Goal: Information Seeking & Learning: Learn about a topic

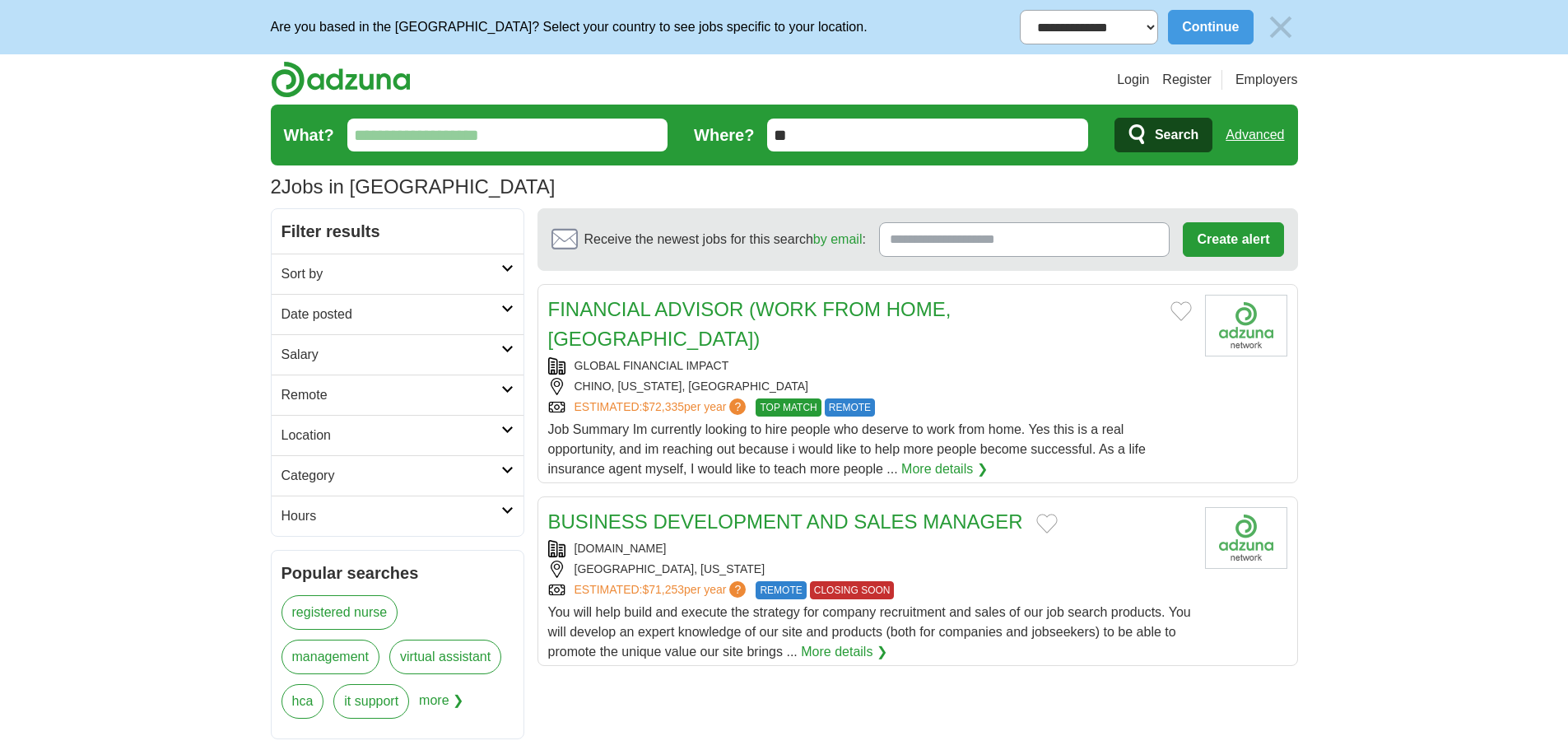
click at [785, 510] on link "BUSINESS DEVELOPMENT AND SALES MANAGER" at bounding box center [786, 521] width 475 height 22
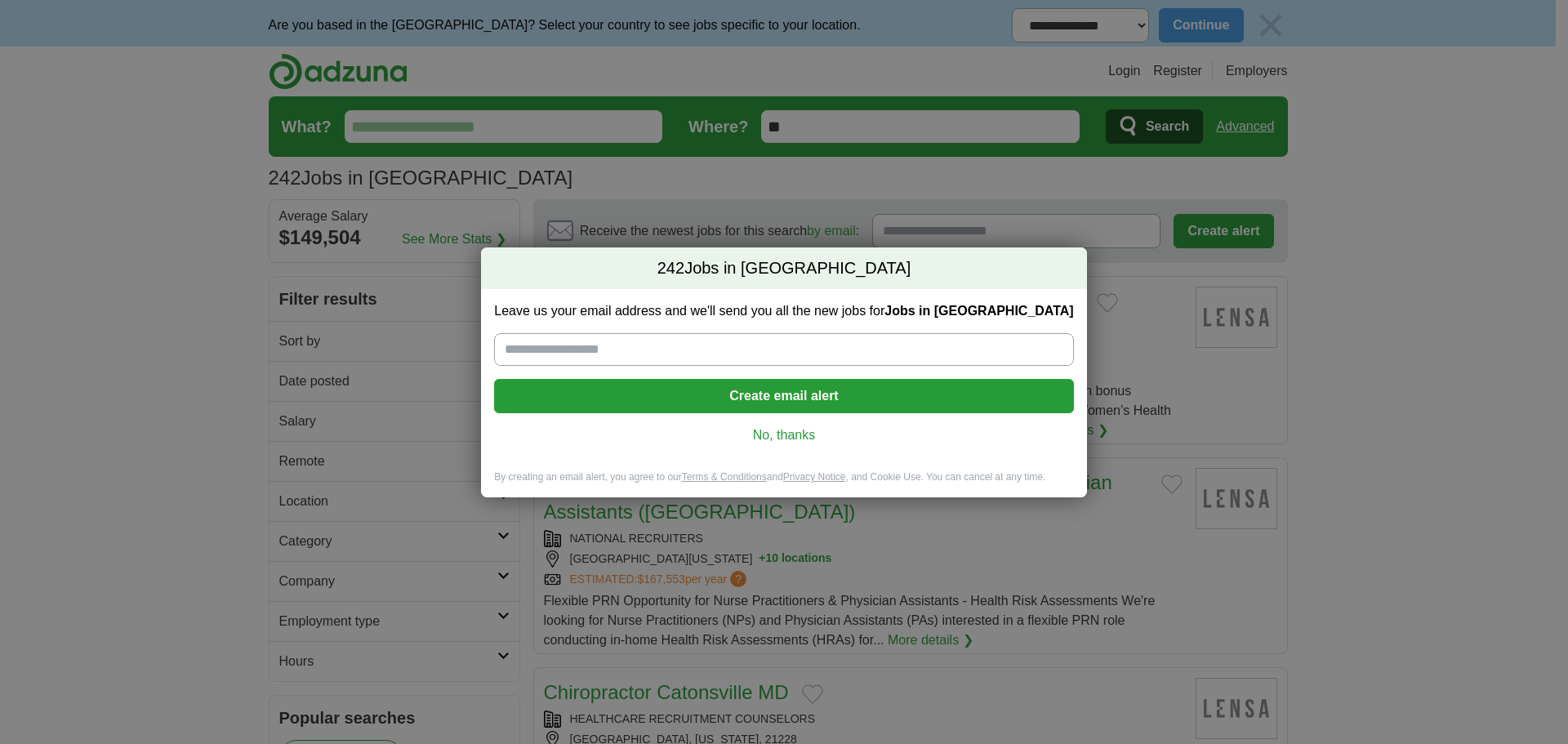
click at [797, 426] on link "No, thanks" at bounding box center [783, 435] width 553 height 18
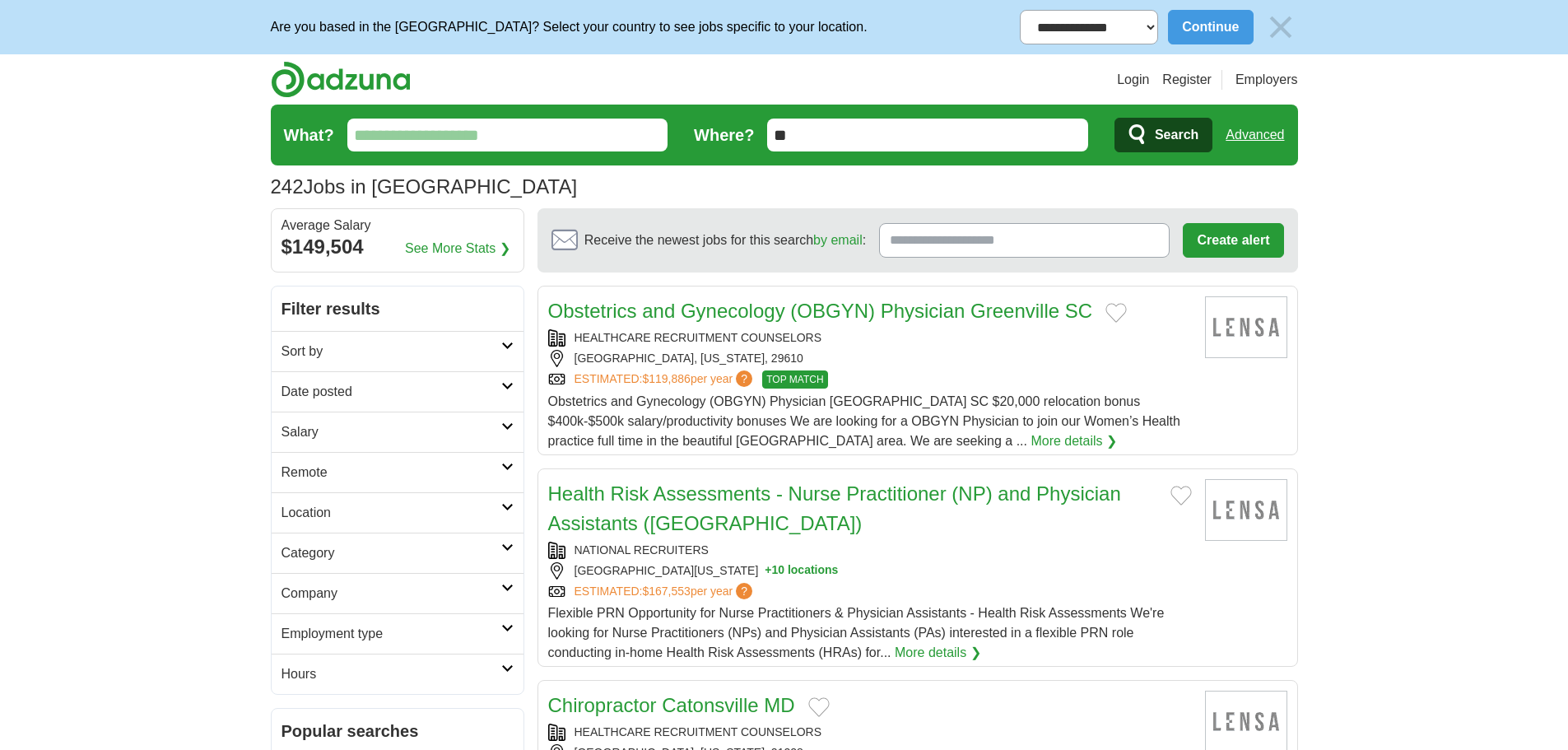
click at [708, 305] on link "Obstetrics and Gynecology (OBGYN) Physician Greenville SC" at bounding box center [820, 310] width 545 height 22
click at [679, 498] on link "Health Risk Assessments - Nurse Practitioner (NP) and Physician Assistants (PA)" at bounding box center [835, 508] width 573 height 52
click at [747, 493] on link "Health Risk Assessments - Nurse Practitioner (NP) and Physician Assistants (PA)" at bounding box center [835, 508] width 573 height 52
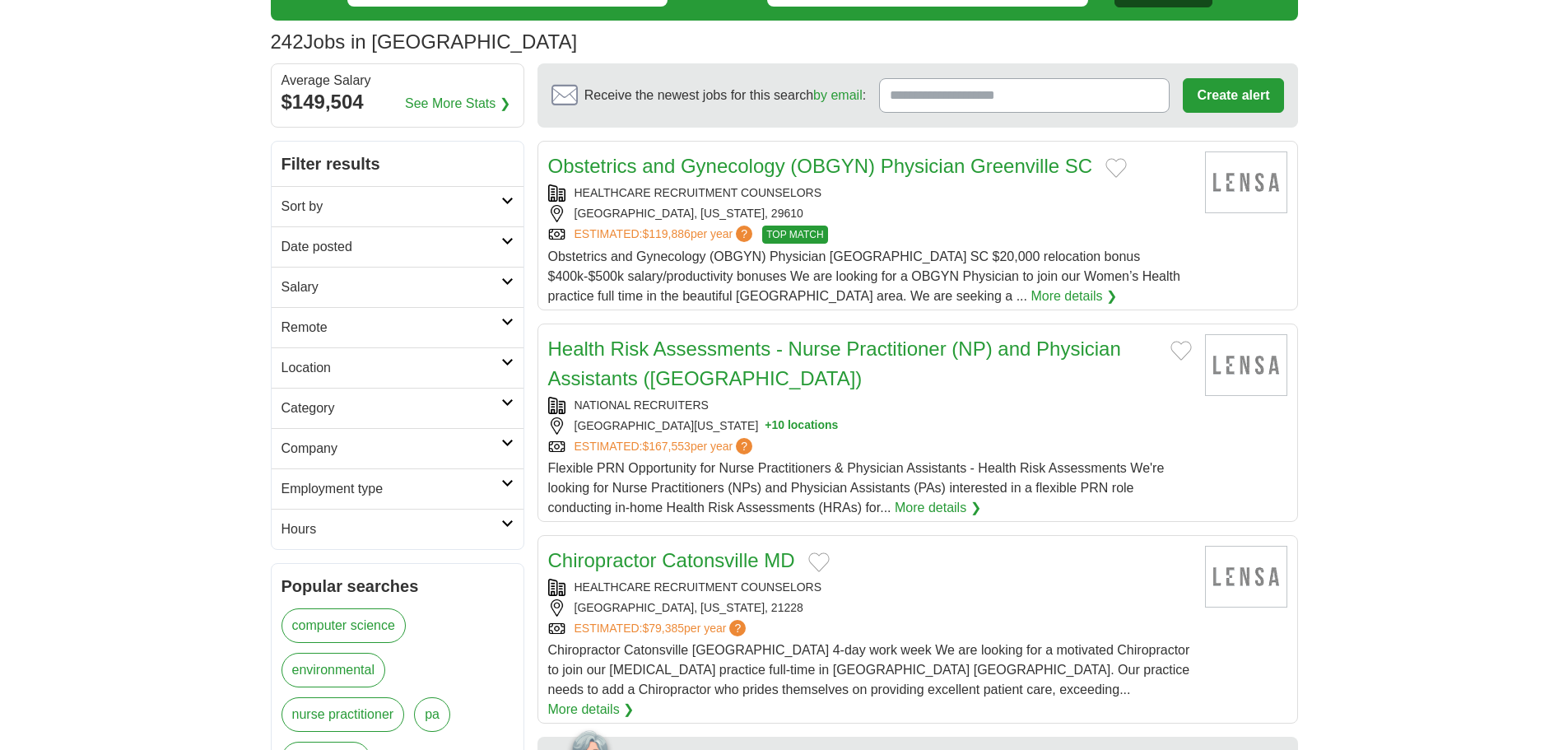
scroll to position [329, 0]
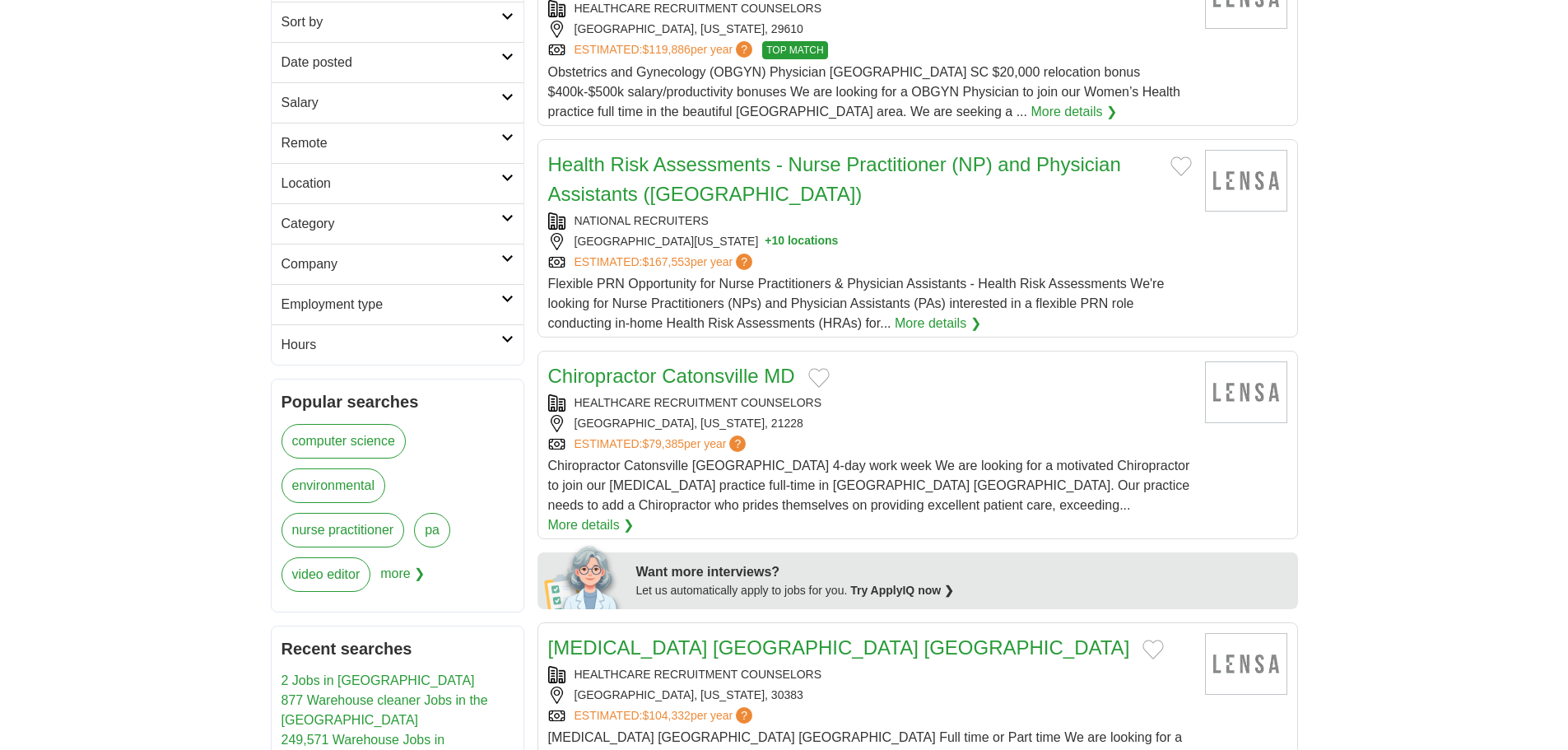
click at [725, 370] on link "Chiropractor Catonsville MD" at bounding box center [671, 375] width 247 height 22
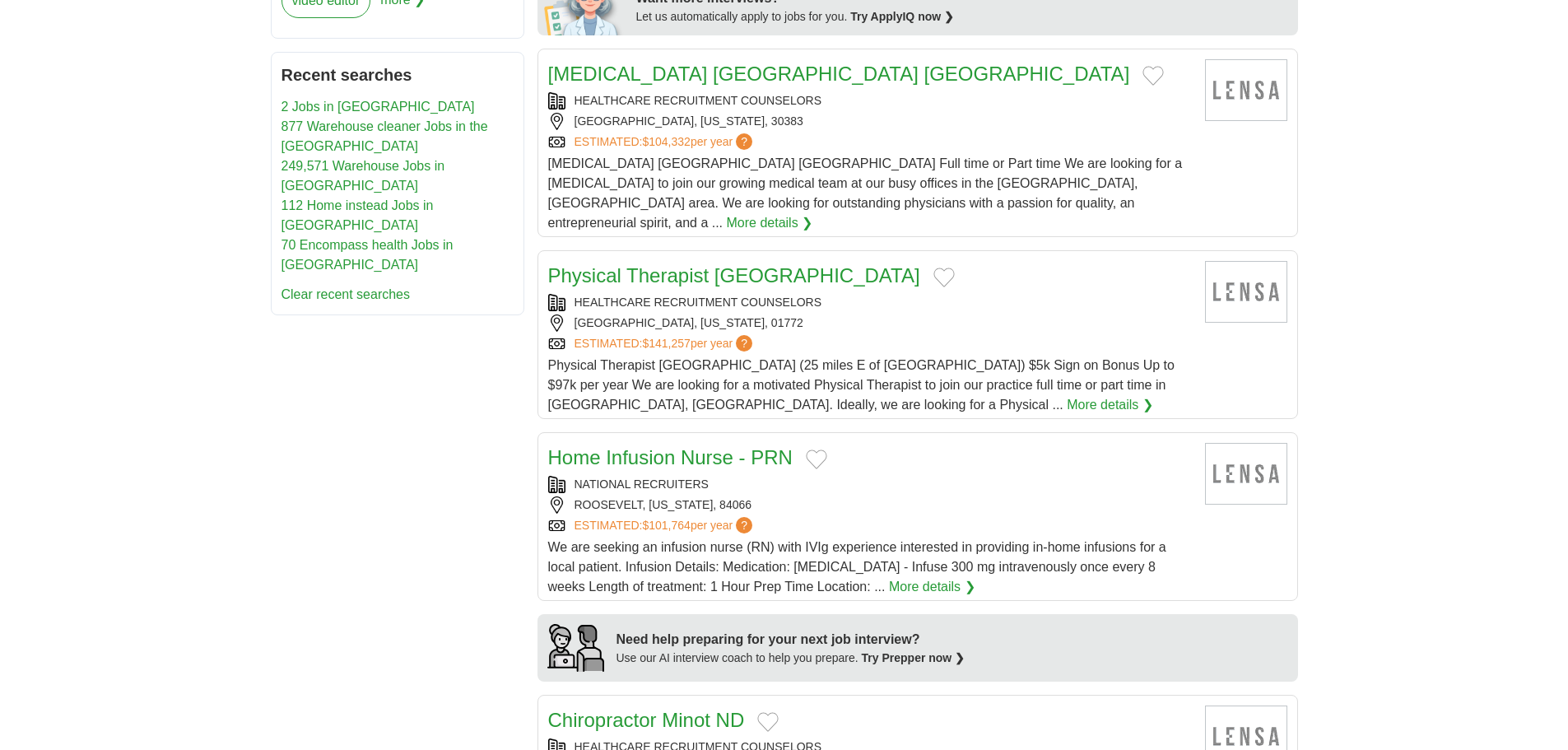
scroll to position [906, 0]
click at [713, 444] on link "Home Infusion Nurse - PRN" at bounding box center [670, 454] width 244 height 22
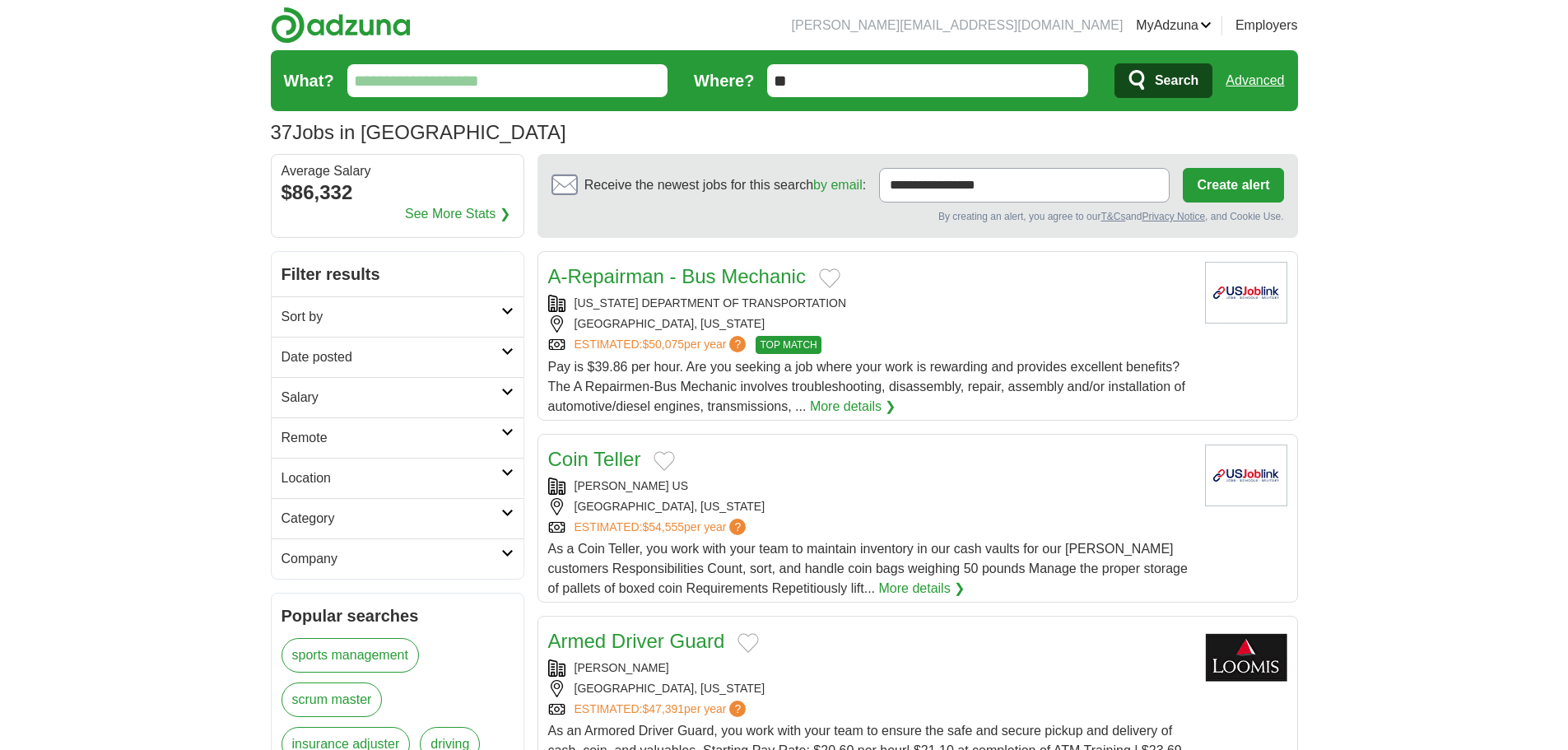
drag, startPoint x: 0, startPoint y: 0, endPoint x: 676, endPoint y: 281, distance: 732.1
click at [676, 281] on link "A-Repairman - Bus Mechanic" at bounding box center [676, 276] width 257 height 22
